Goal: Navigation & Orientation: Find specific page/section

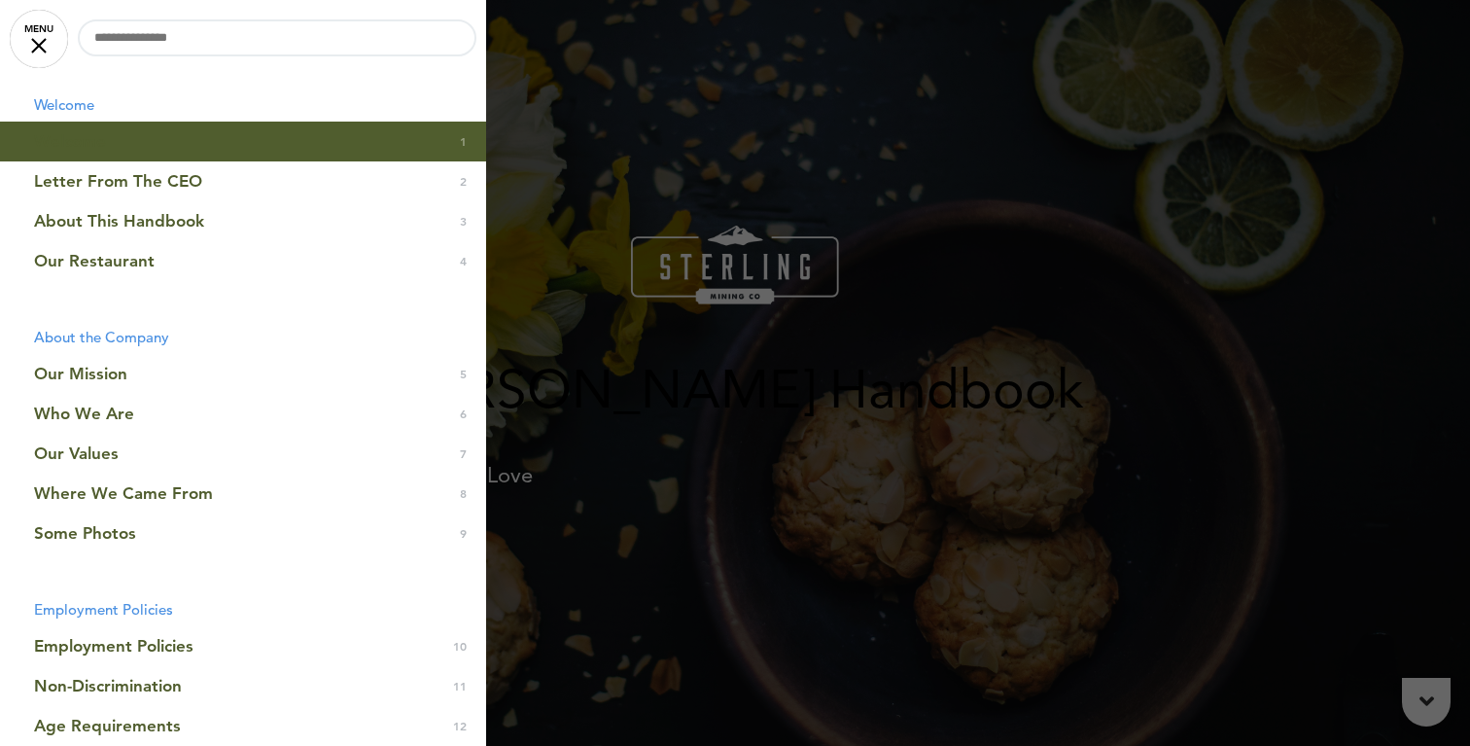
click at [57, 55] on link "MENU" at bounding box center [39, 39] width 58 height 58
